Goal: Transaction & Acquisition: Obtain resource

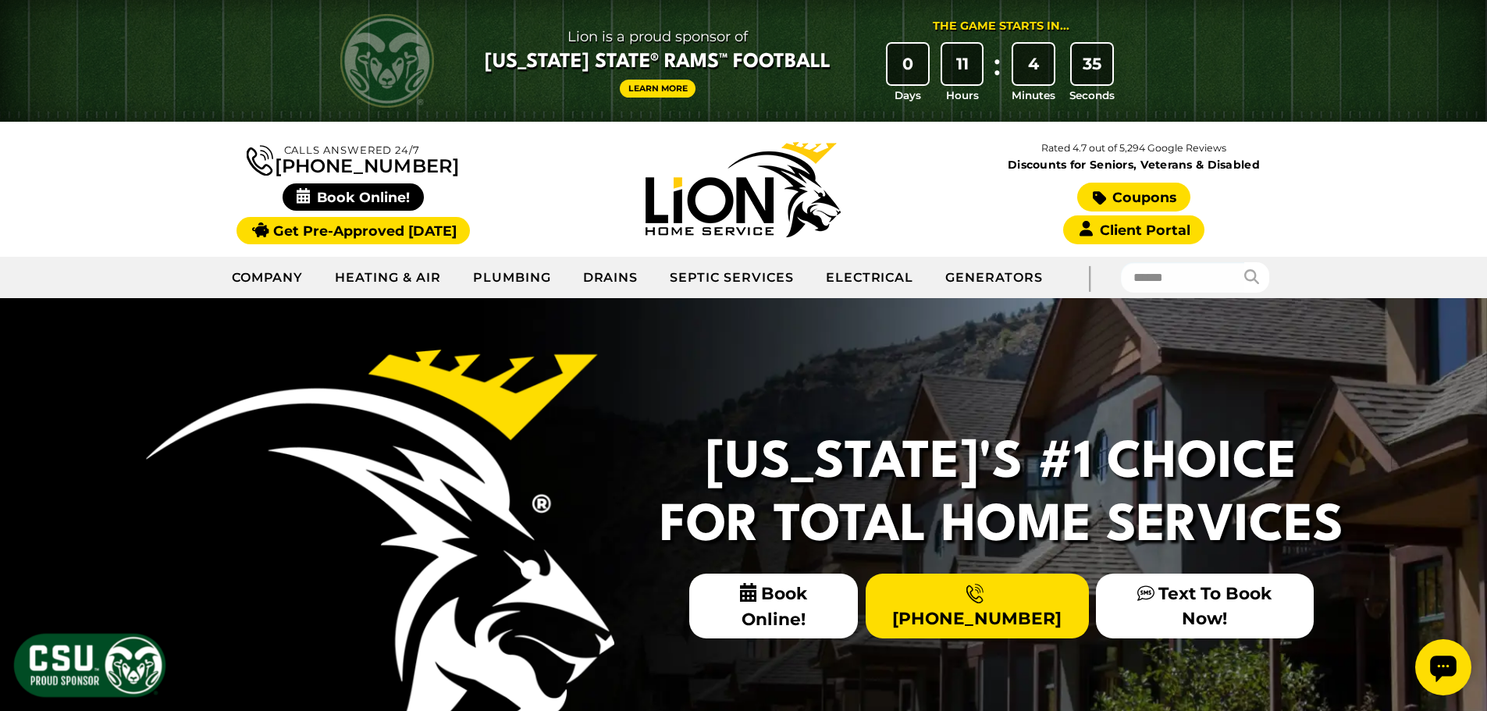
click at [1112, 200] on link "Coupons" at bounding box center [1133, 197] width 112 height 29
click at [1120, 194] on link "Coupons" at bounding box center [1133, 197] width 112 height 29
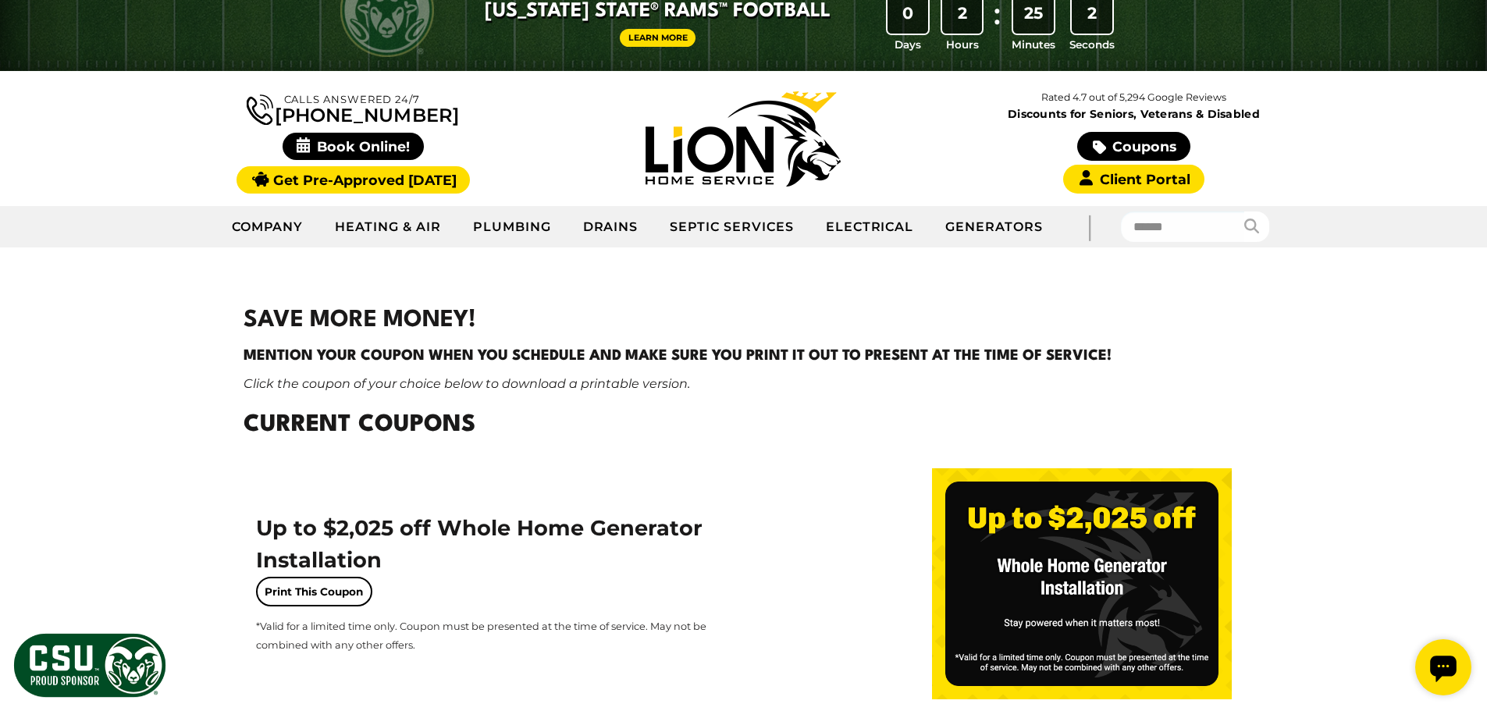
scroll to position [78, 0]
